Goal: Task Accomplishment & Management: Use online tool/utility

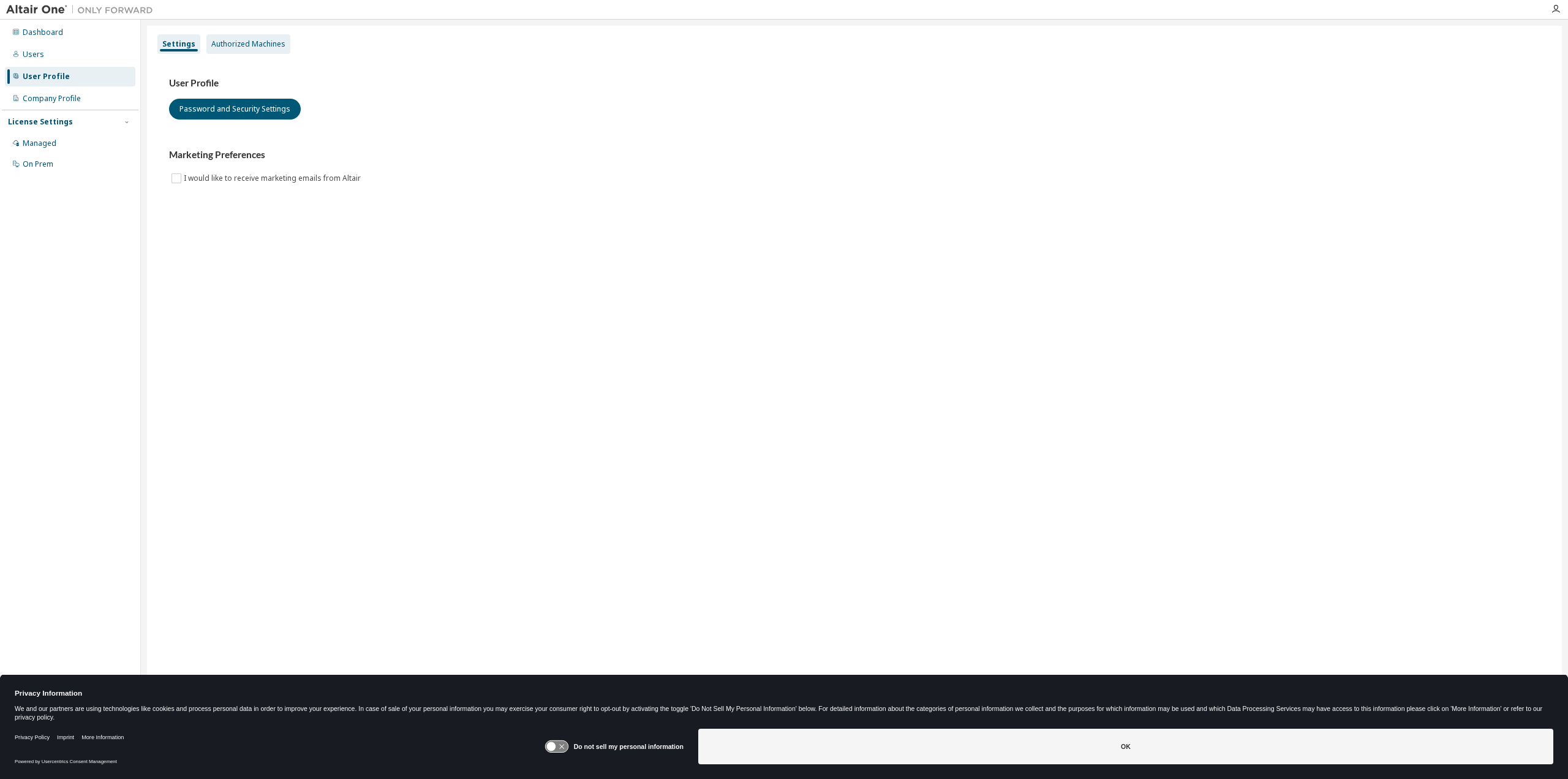
click at [259, 45] on div "Authorized Machines" at bounding box center [248, 44] width 74 height 10
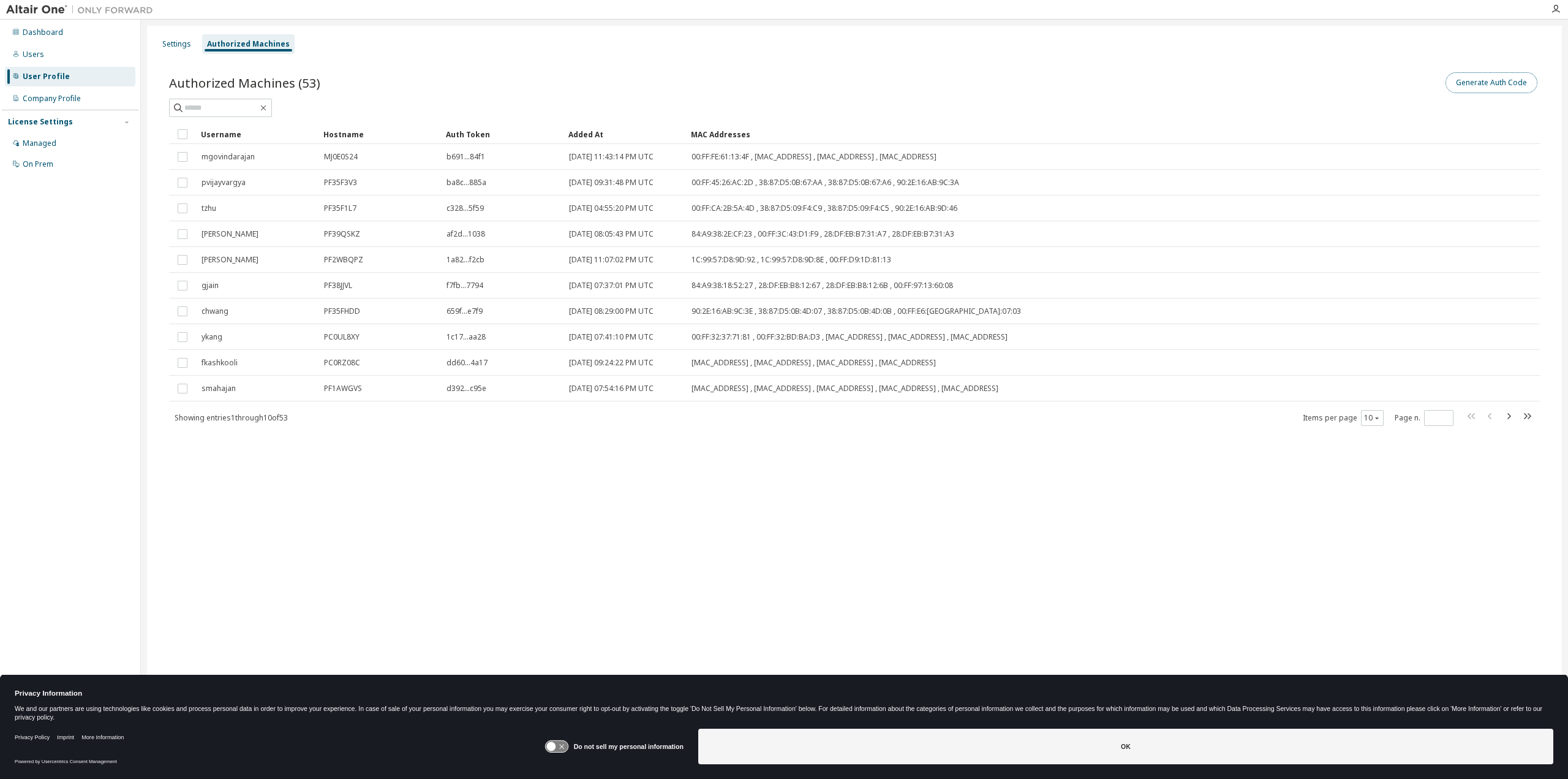
click at [1482, 82] on button "Generate Auth Code" at bounding box center [1491, 82] width 92 height 21
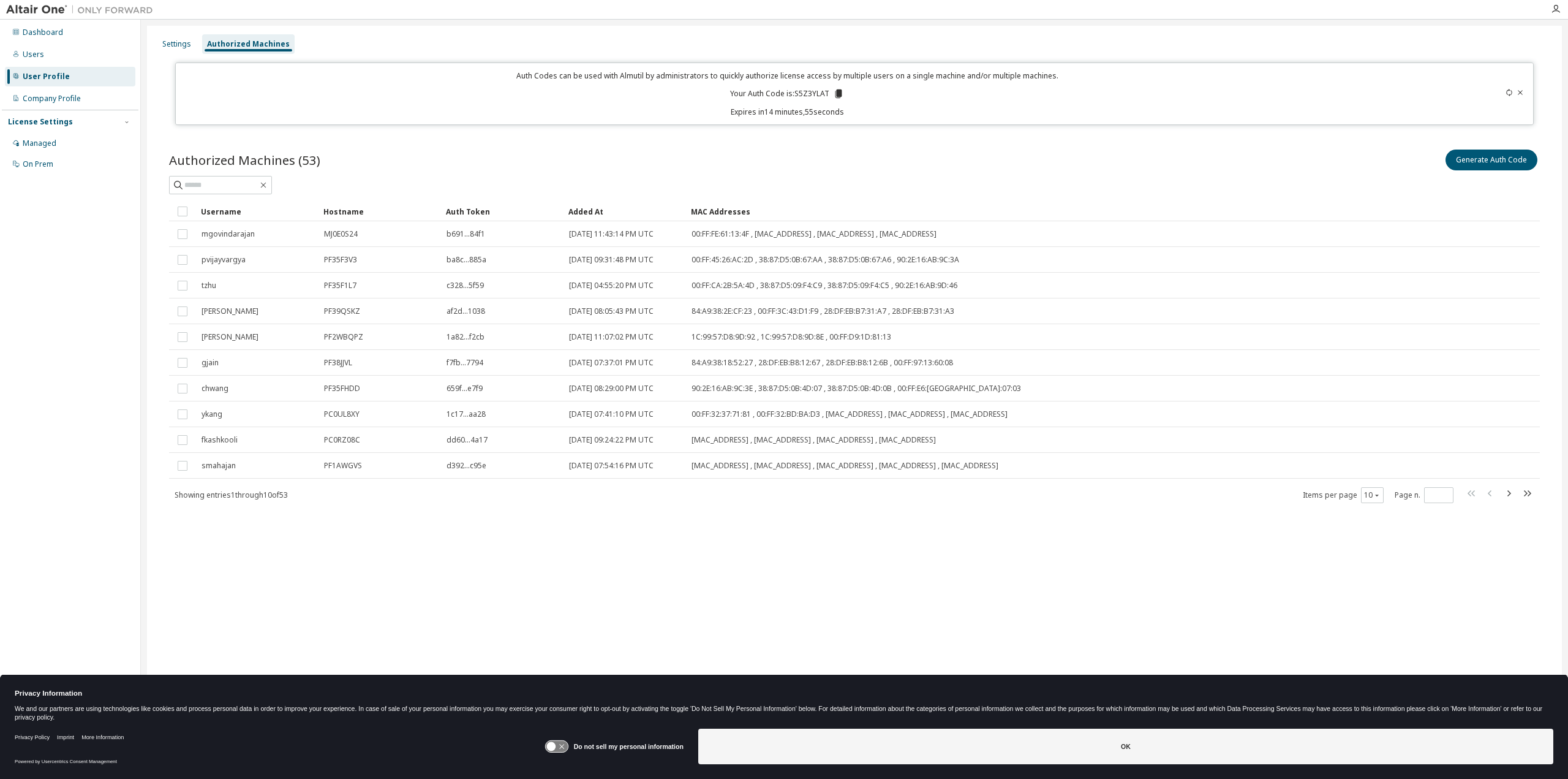
click at [837, 89] on icon at bounding box center [839, 93] width 7 height 9
click at [215, 206] on div "Username" at bounding box center [257, 211] width 113 height 20
click at [1366, 493] on button "10" at bounding box center [1372, 495] width 16 height 10
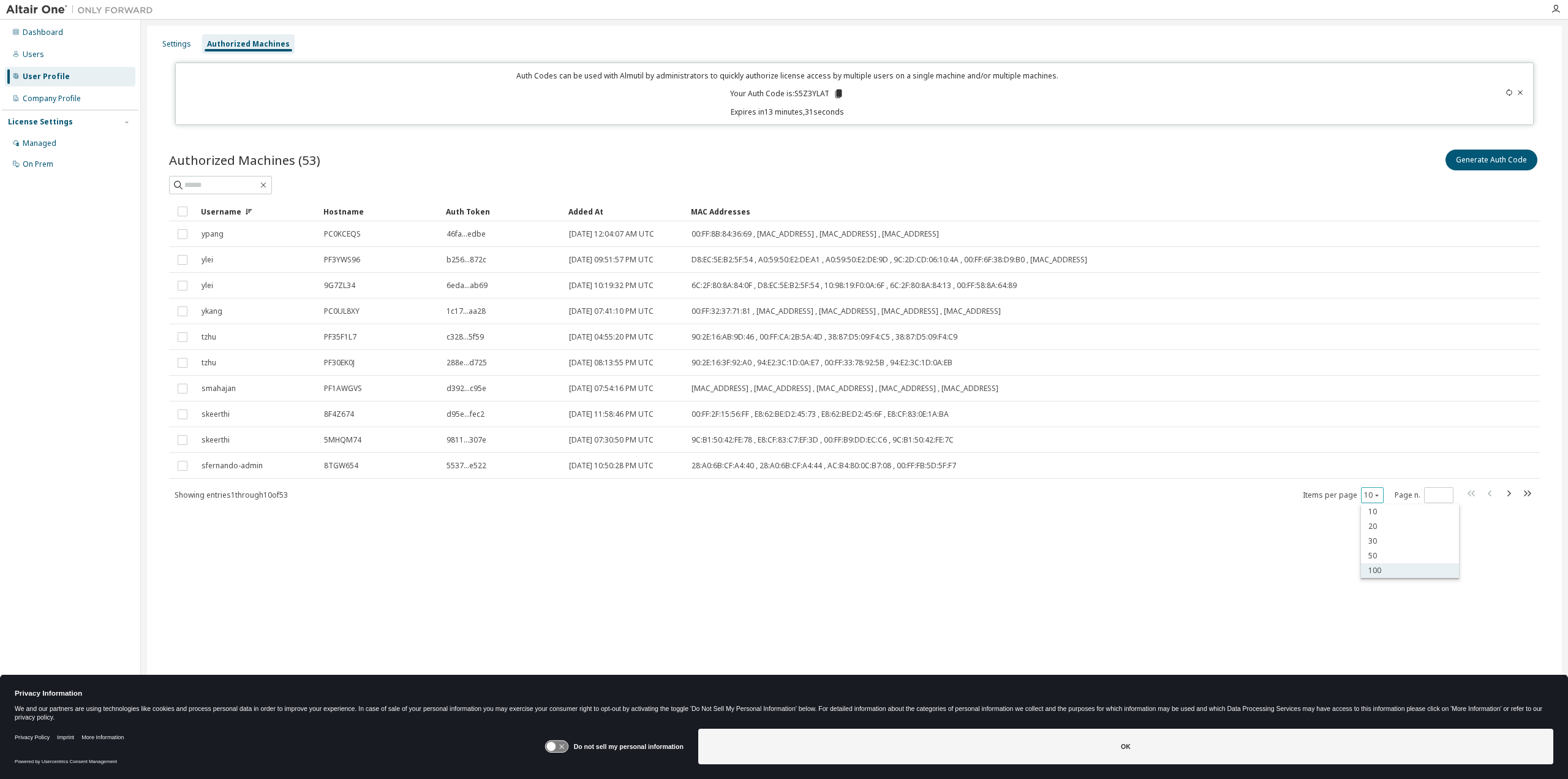
click at [1391, 568] on div "100" at bounding box center [1409, 570] width 98 height 15
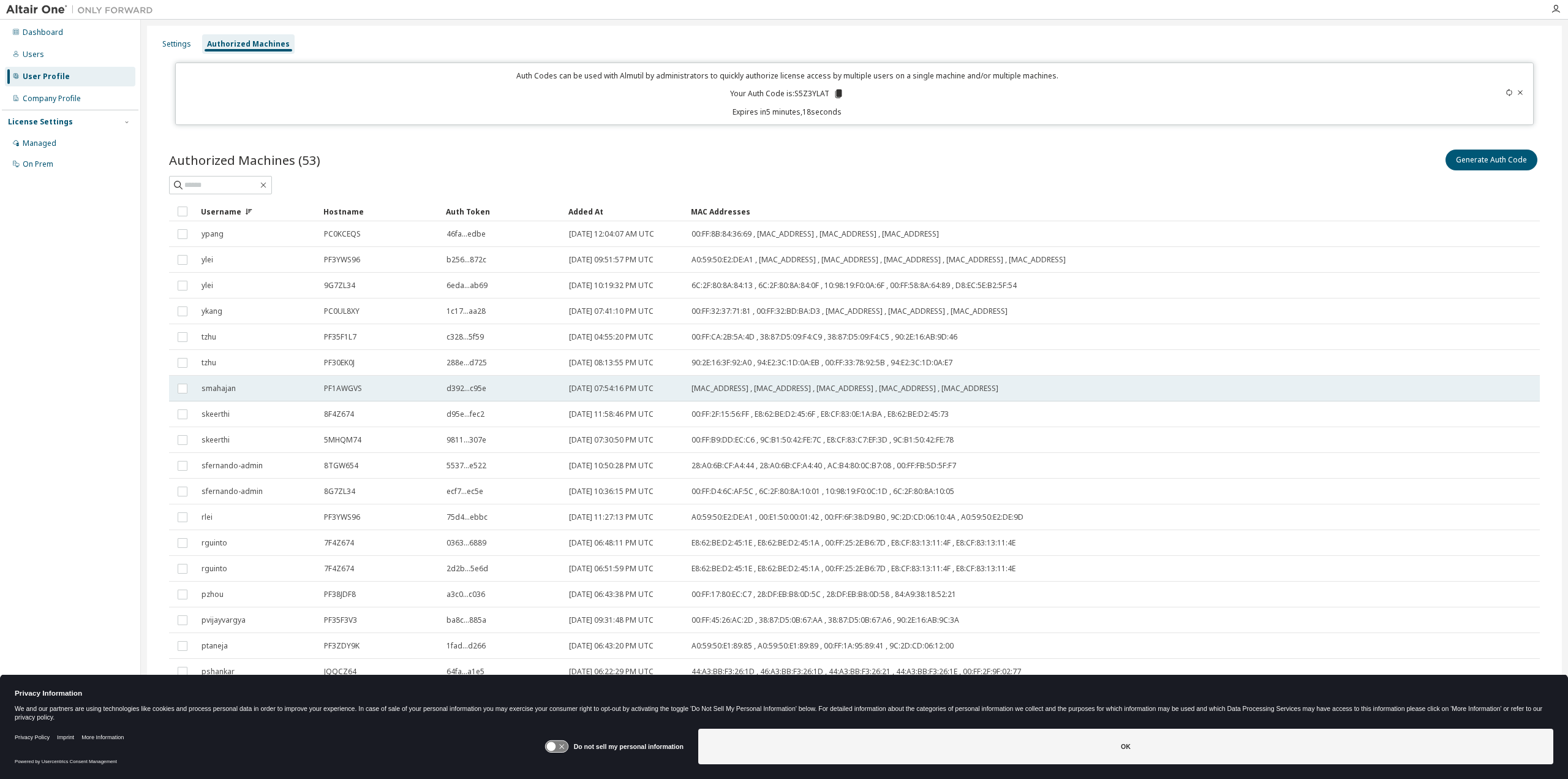
scroll to position [61, 0]
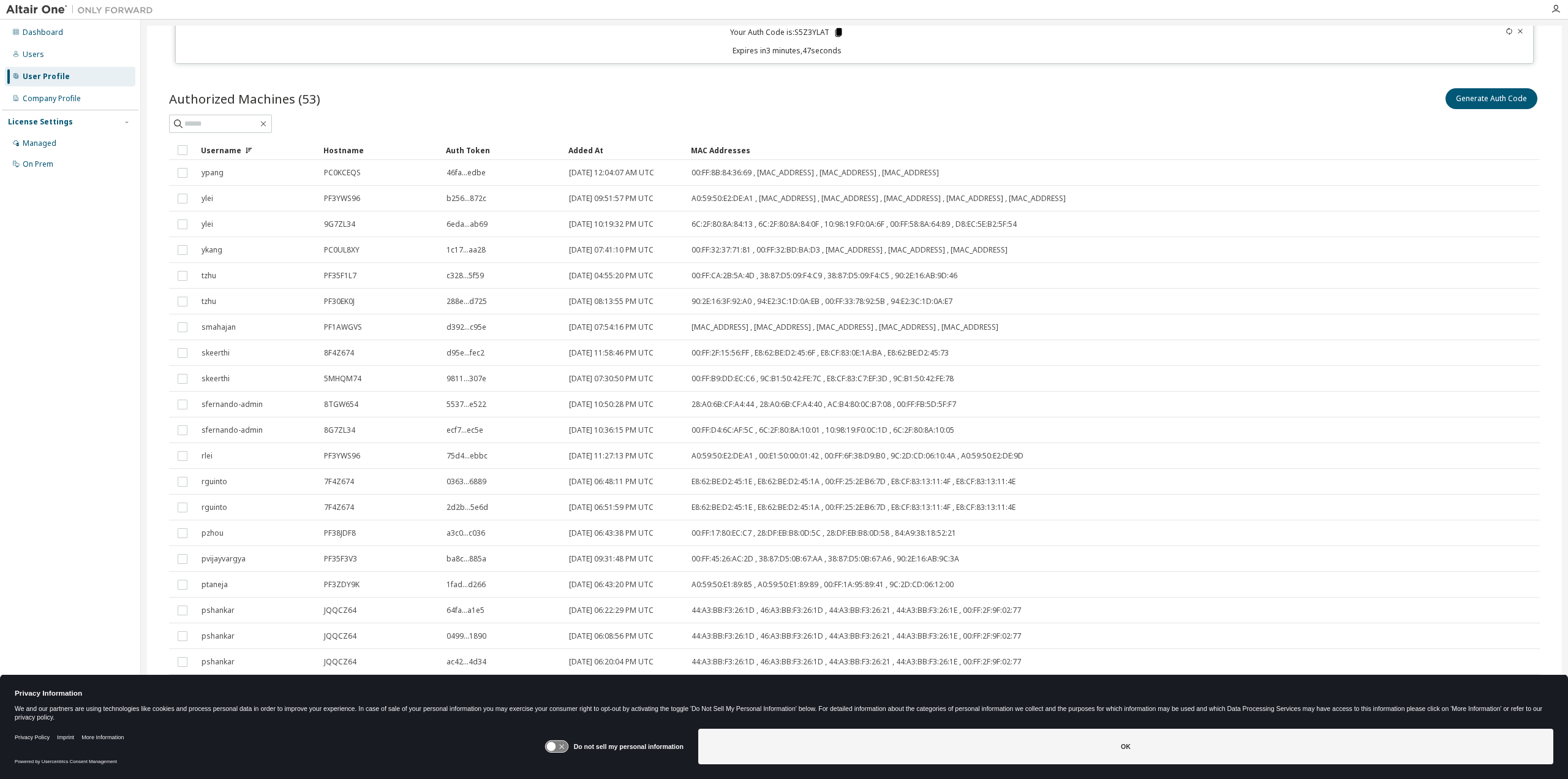
click at [833, 28] on icon at bounding box center [839, 32] width 11 height 11
click at [1459, 101] on button "Generate Auth Code" at bounding box center [1491, 99] width 92 height 21
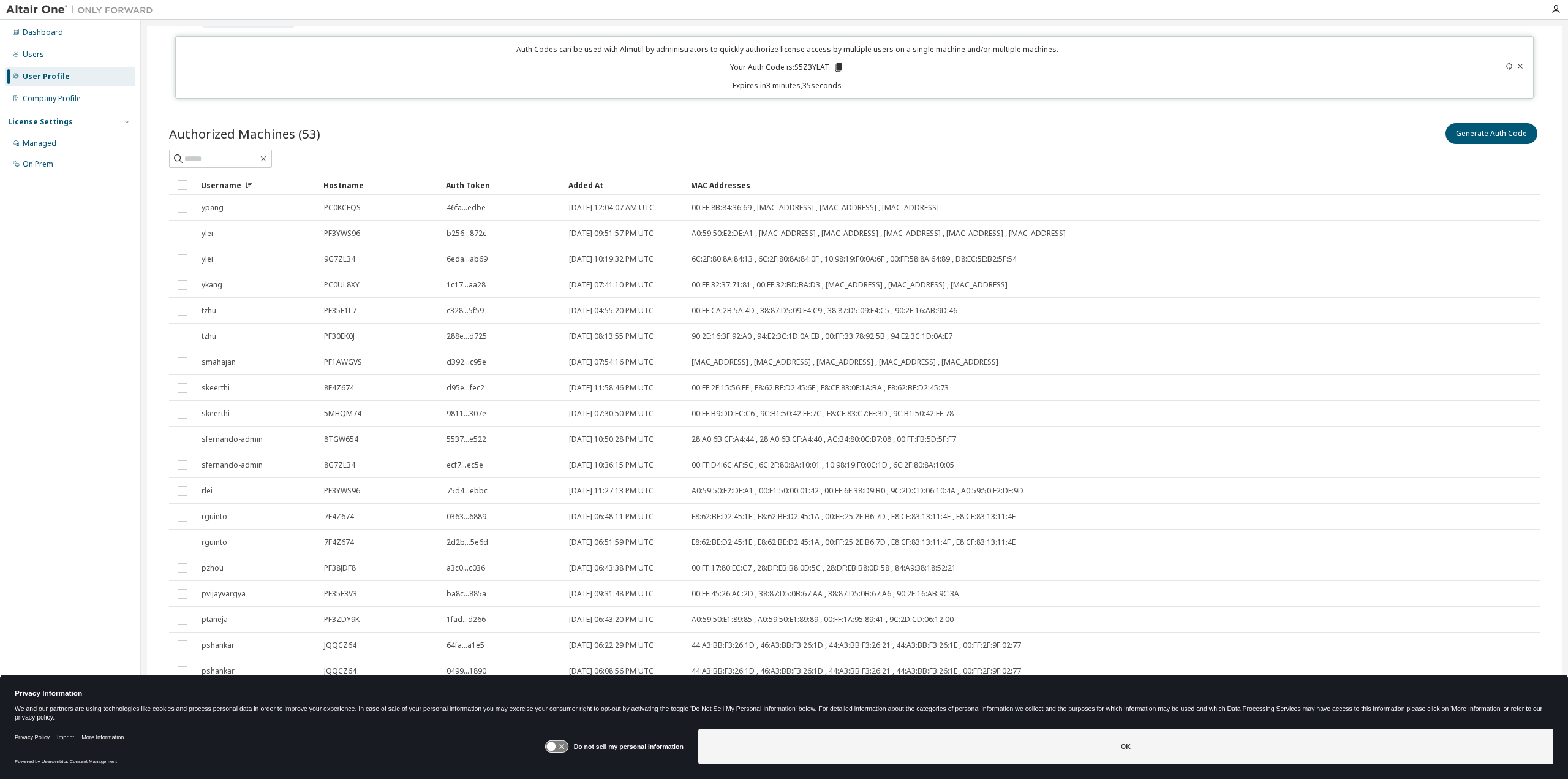
scroll to position [0, 0]
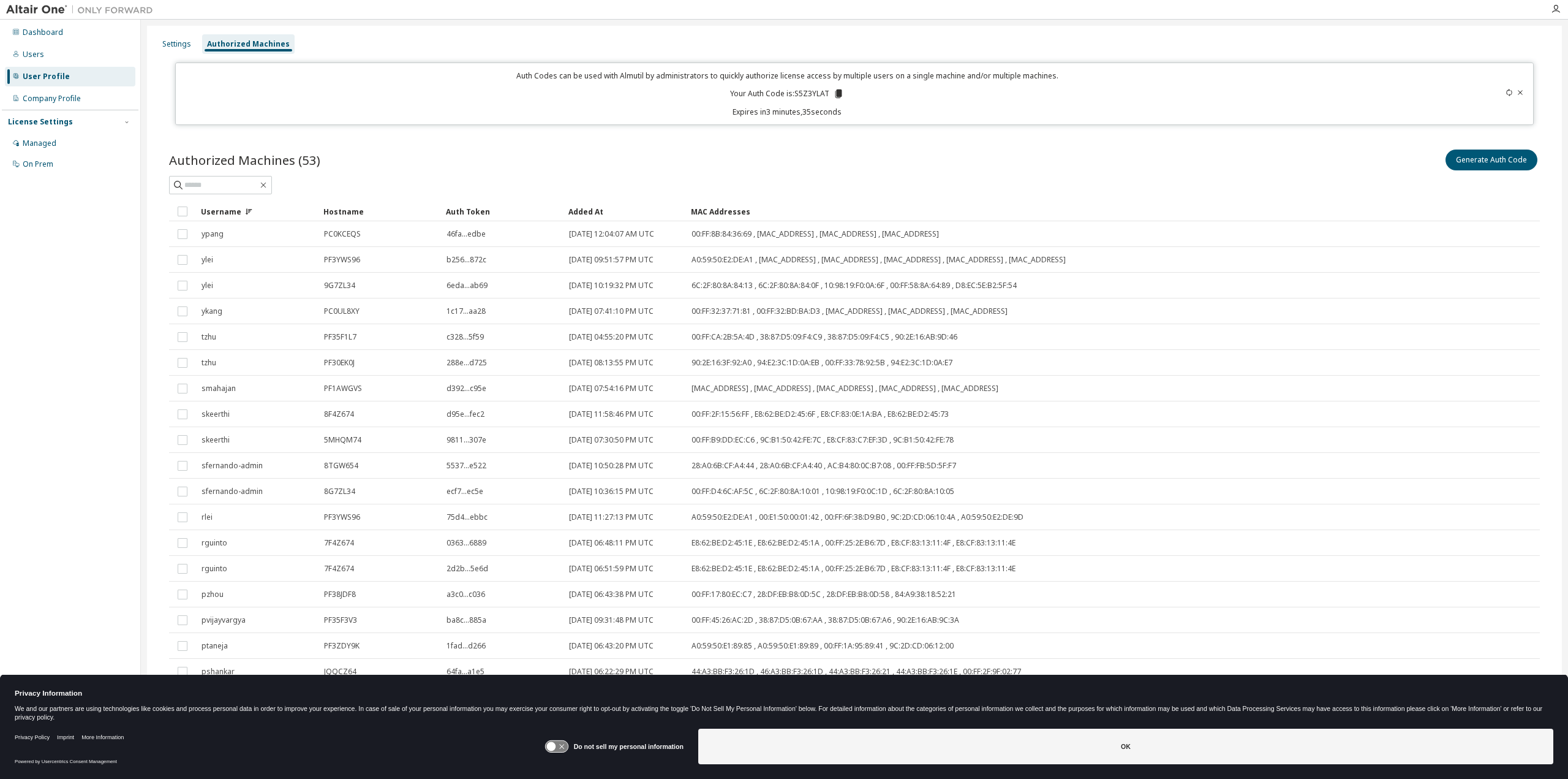
click at [1505, 92] on icon at bounding box center [1509, 92] width 7 height 7
click at [1518, 92] on icon at bounding box center [1520, 92] width 5 height 4
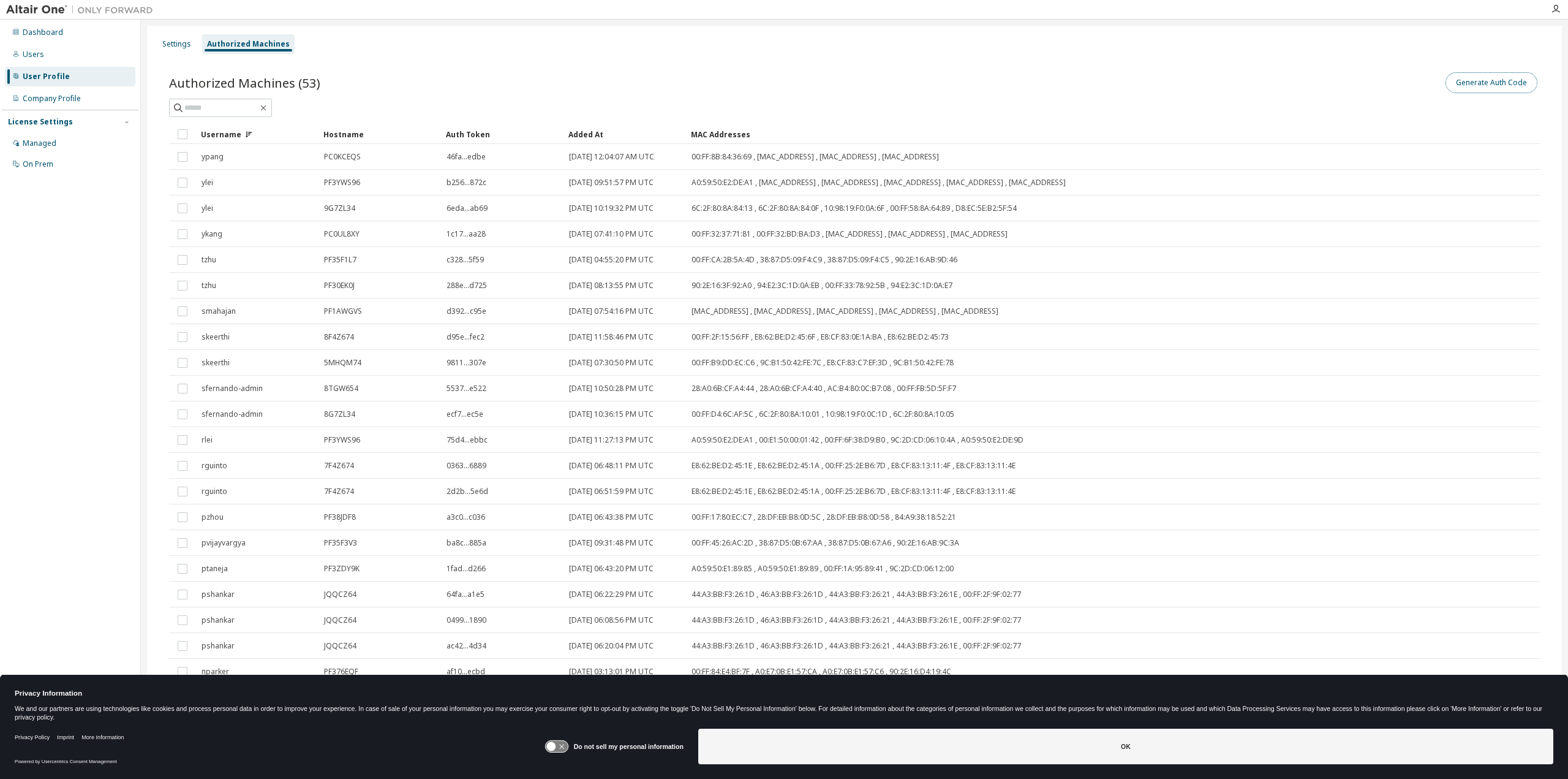
click at [1511, 79] on button "Generate Auth Code" at bounding box center [1491, 82] width 92 height 21
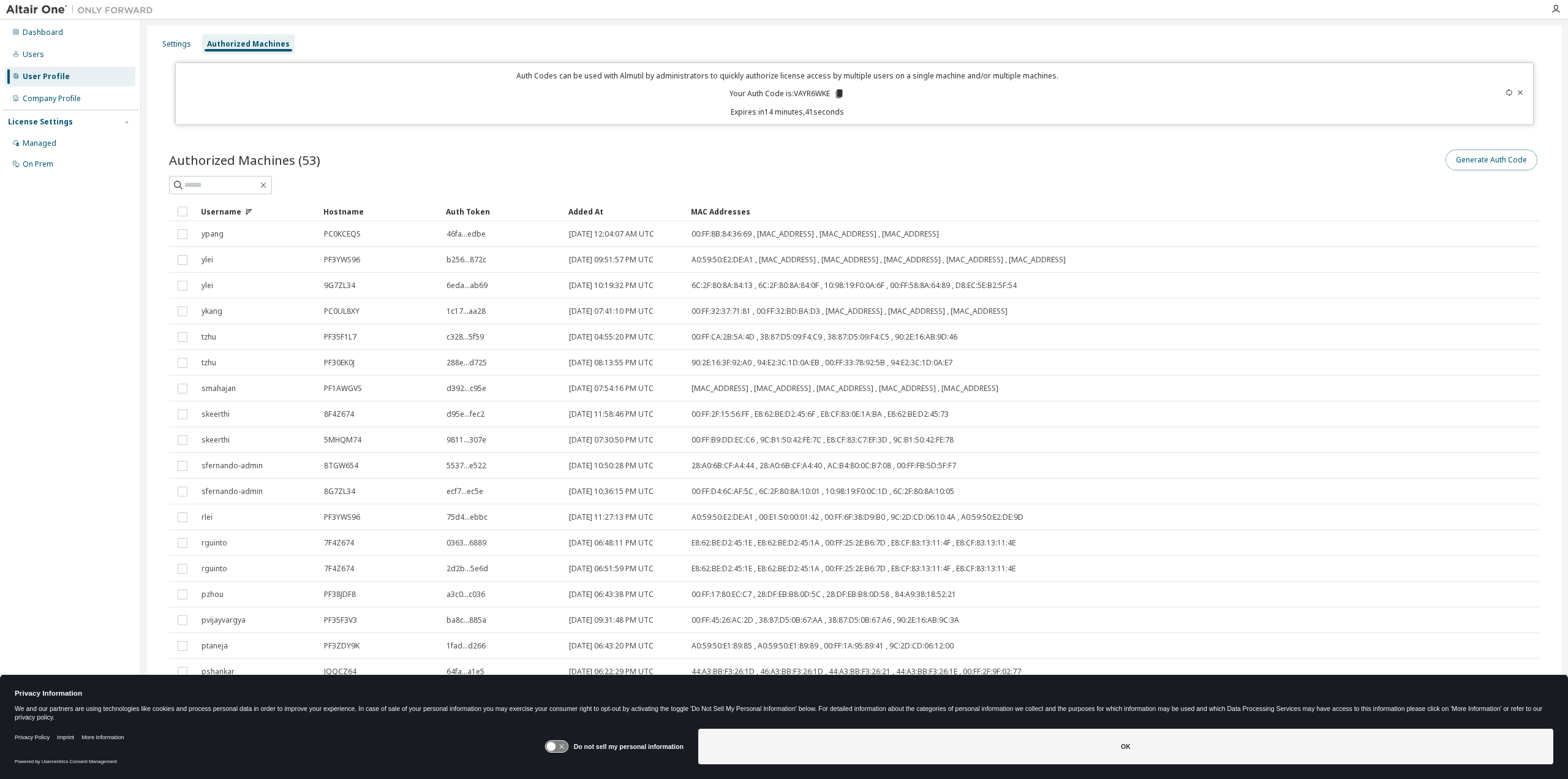
click at [1447, 158] on button "Generate Auth Code" at bounding box center [1491, 160] width 92 height 21
click at [1516, 94] on icon at bounding box center [1520, 92] width 7 height 7
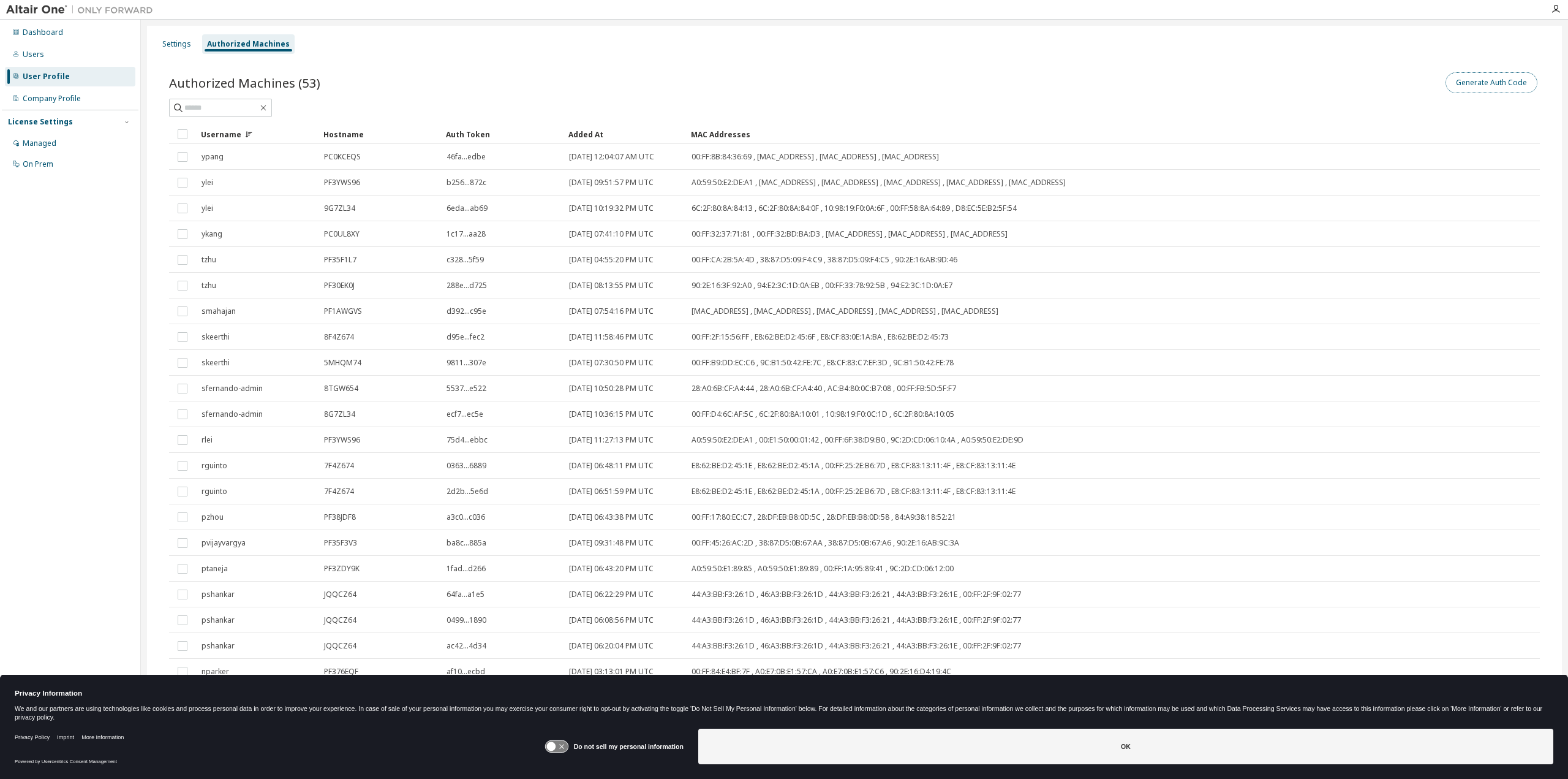
click at [1510, 78] on button "Generate Auth Code" at bounding box center [1491, 82] width 92 height 21
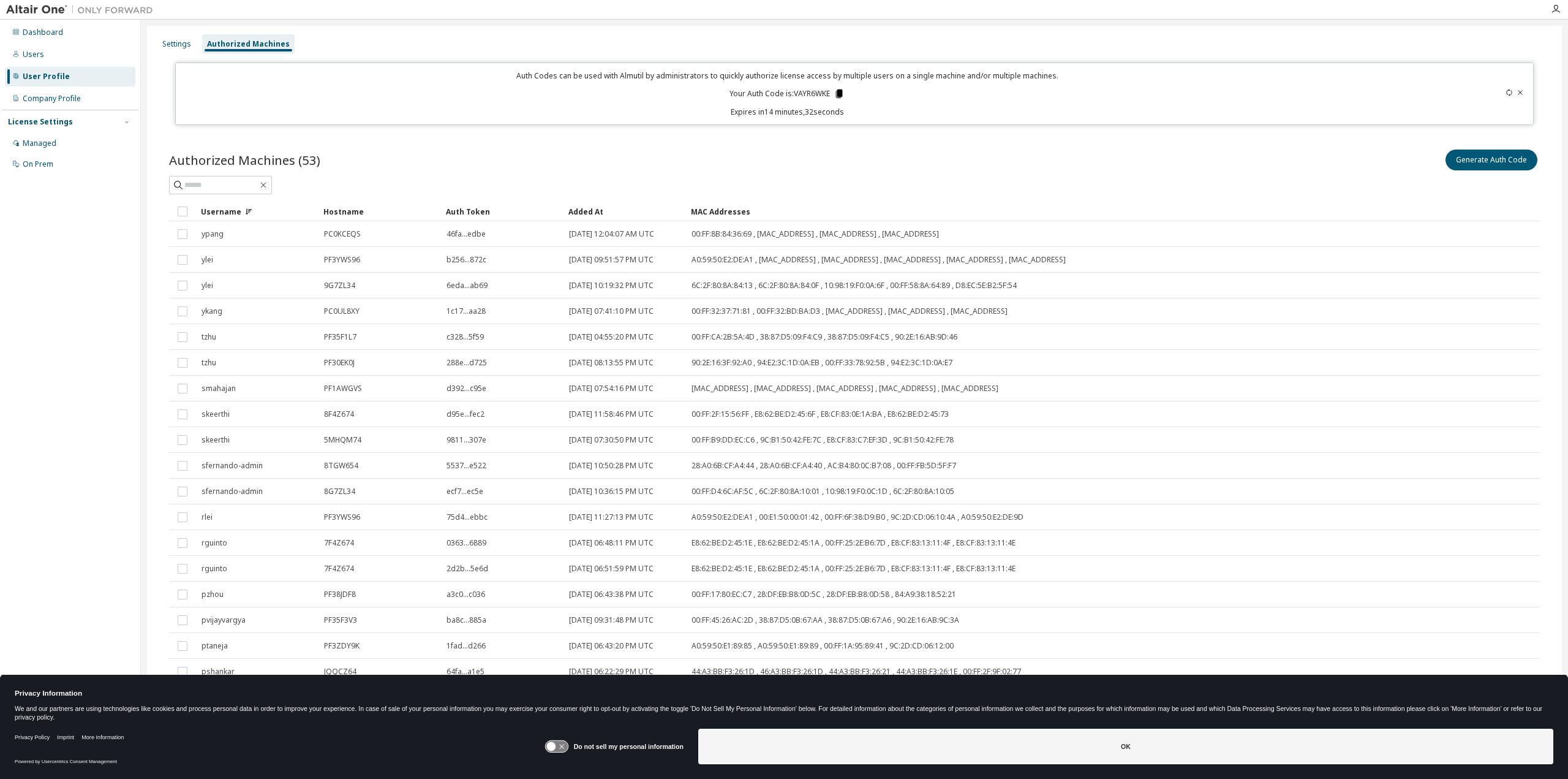
click at [836, 95] on icon at bounding box center [839, 93] width 7 height 9
